Goal: Register for event/course

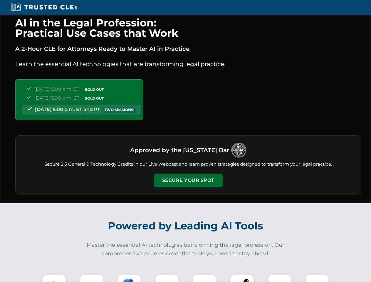
click at [188, 181] on button "Secure Your Spot" at bounding box center [188, 181] width 69 height 14
click at [54, 279] on img at bounding box center [54, 286] width 17 height 17
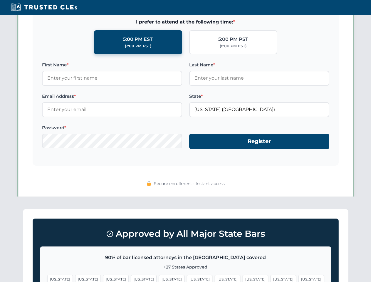
click at [215, 279] on span "[US_STATE]" at bounding box center [228, 279] width 26 height 9
click at [271, 279] on span "[US_STATE]" at bounding box center [284, 279] width 26 height 9
